Goal: Entertainment & Leisure: Consume media (video, audio)

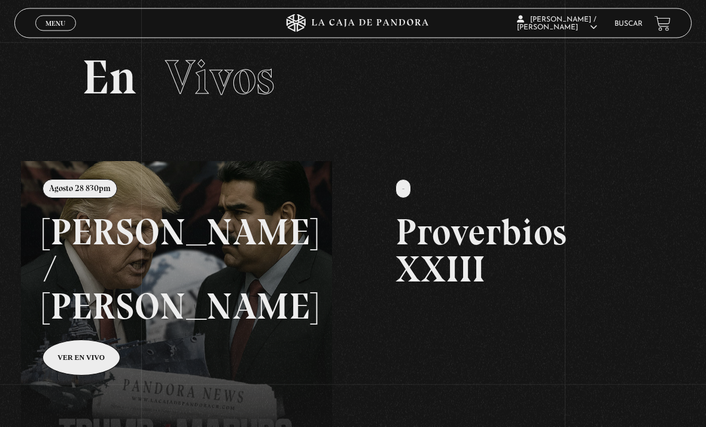
scroll to position [19, 0]
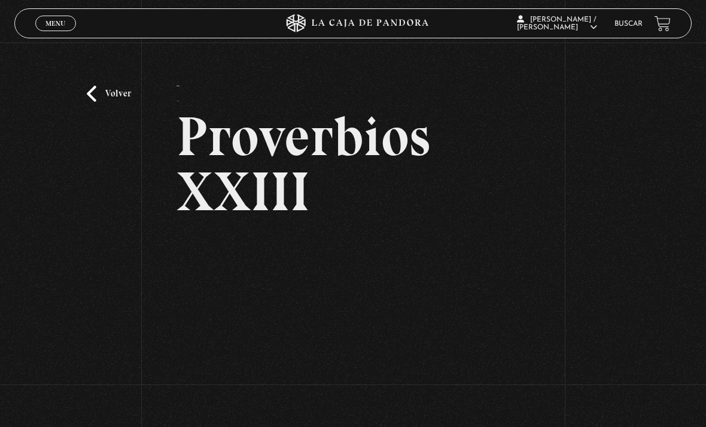
click at [104, 101] on link "Volver" at bounding box center [109, 94] width 44 height 16
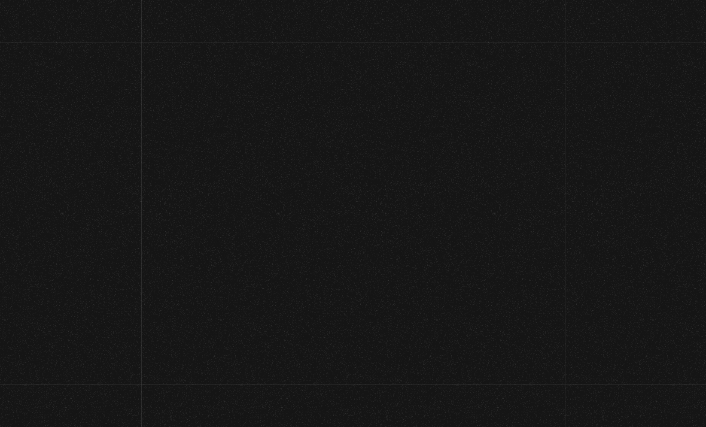
scroll to position [57, 0]
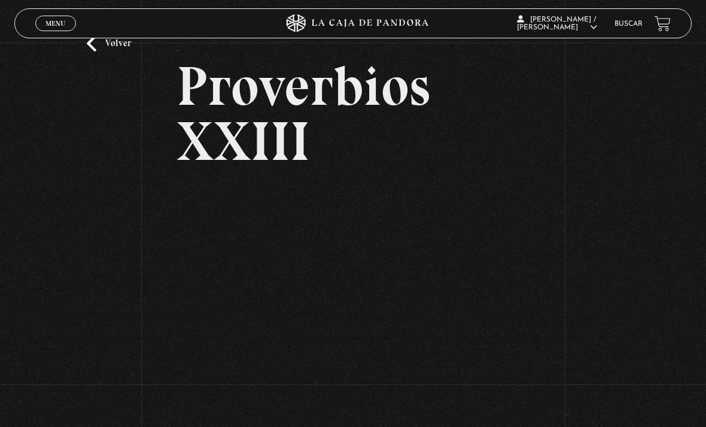
scroll to position [51, 0]
